Goal: Find specific page/section: Find specific page/section

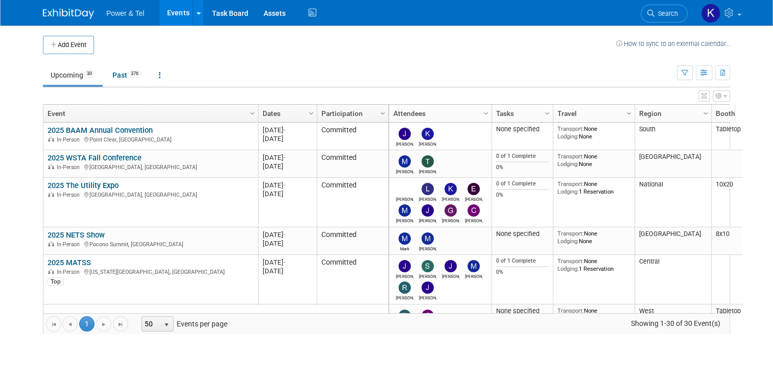
click at [663, 17] on link "Search" at bounding box center [664, 14] width 47 height 18
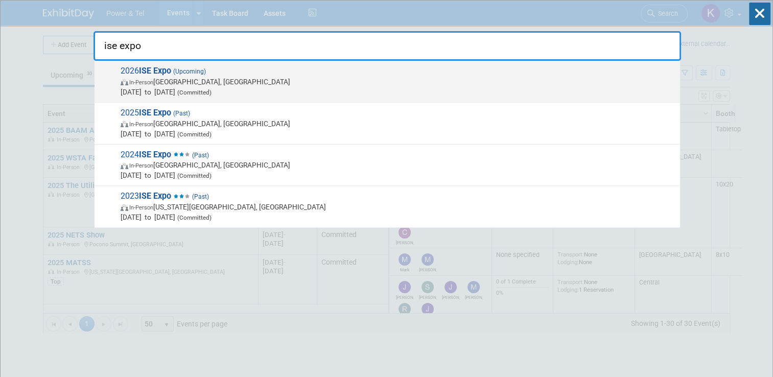
type input "ise expo"
click at [162, 73] on strong "ISE Expo" at bounding box center [155, 71] width 32 height 10
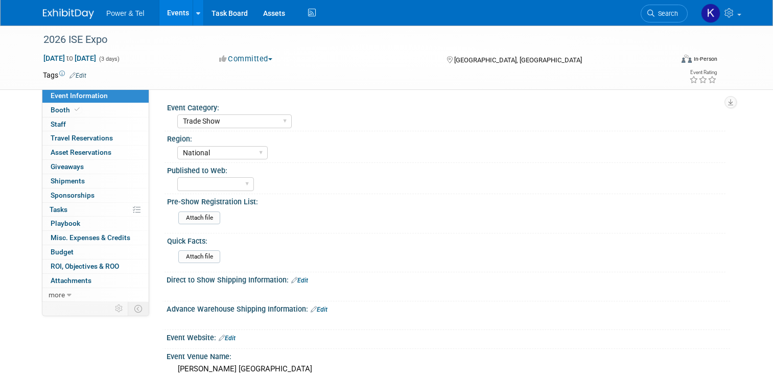
select select "Trade Show"
select select "National"
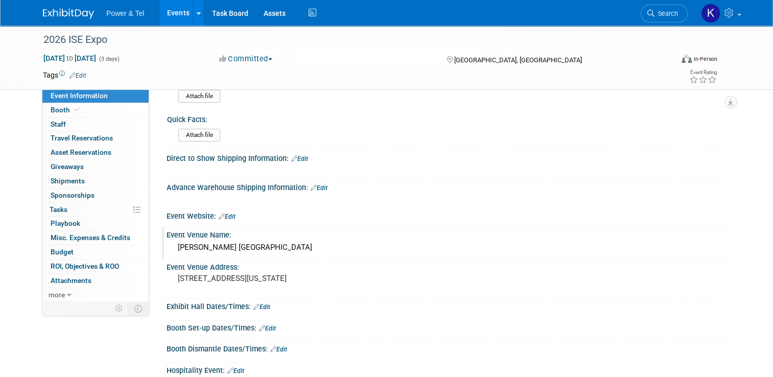
scroll to position [153, 0]
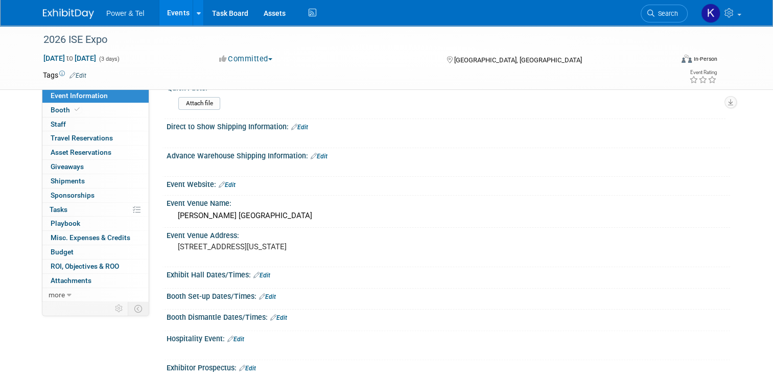
drag, startPoint x: 664, startPoint y: 16, endPoint x: 651, endPoint y: 19, distance: 12.6
click at [663, 16] on span "Search" at bounding box center [665, 14] width 23 height 8
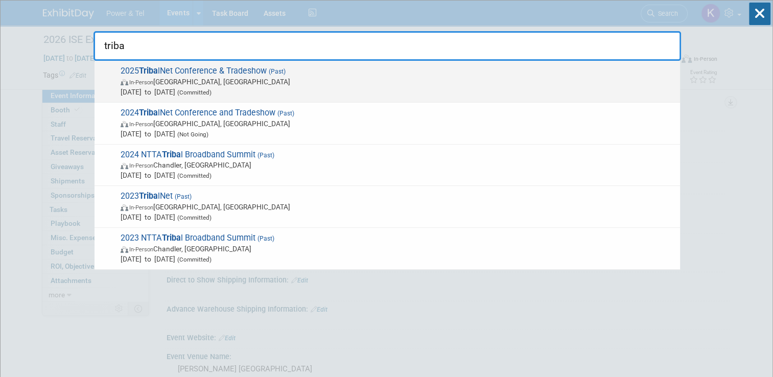
type input "triba"
click at [255, 73] on span "2025 Triba lNet Conference & Tradeshow (Past) In-Person Reno, NV Sep 15, 2025 t…" at bounding box center [395, 81] width 557 height 31
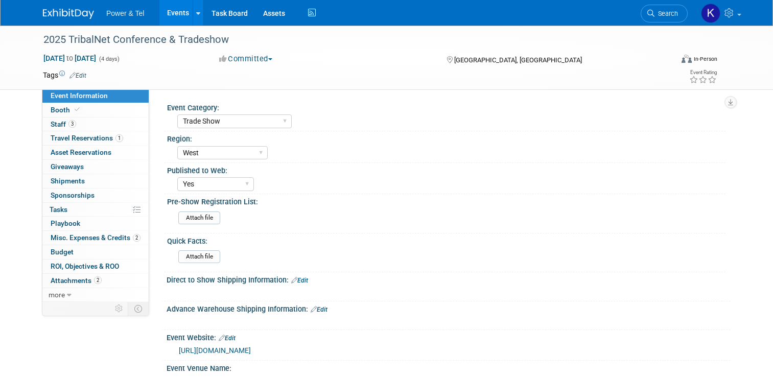
select select "Trade Show"
select select "West"
select select "Yes"
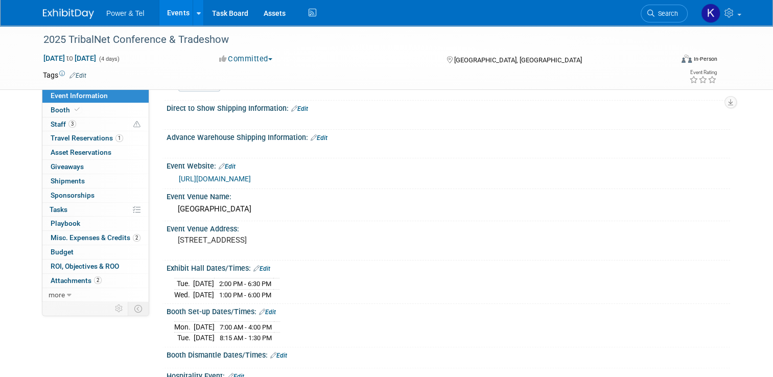
scroll to position [204, 0]
